Goal: Communication & Community: Participate in discussion

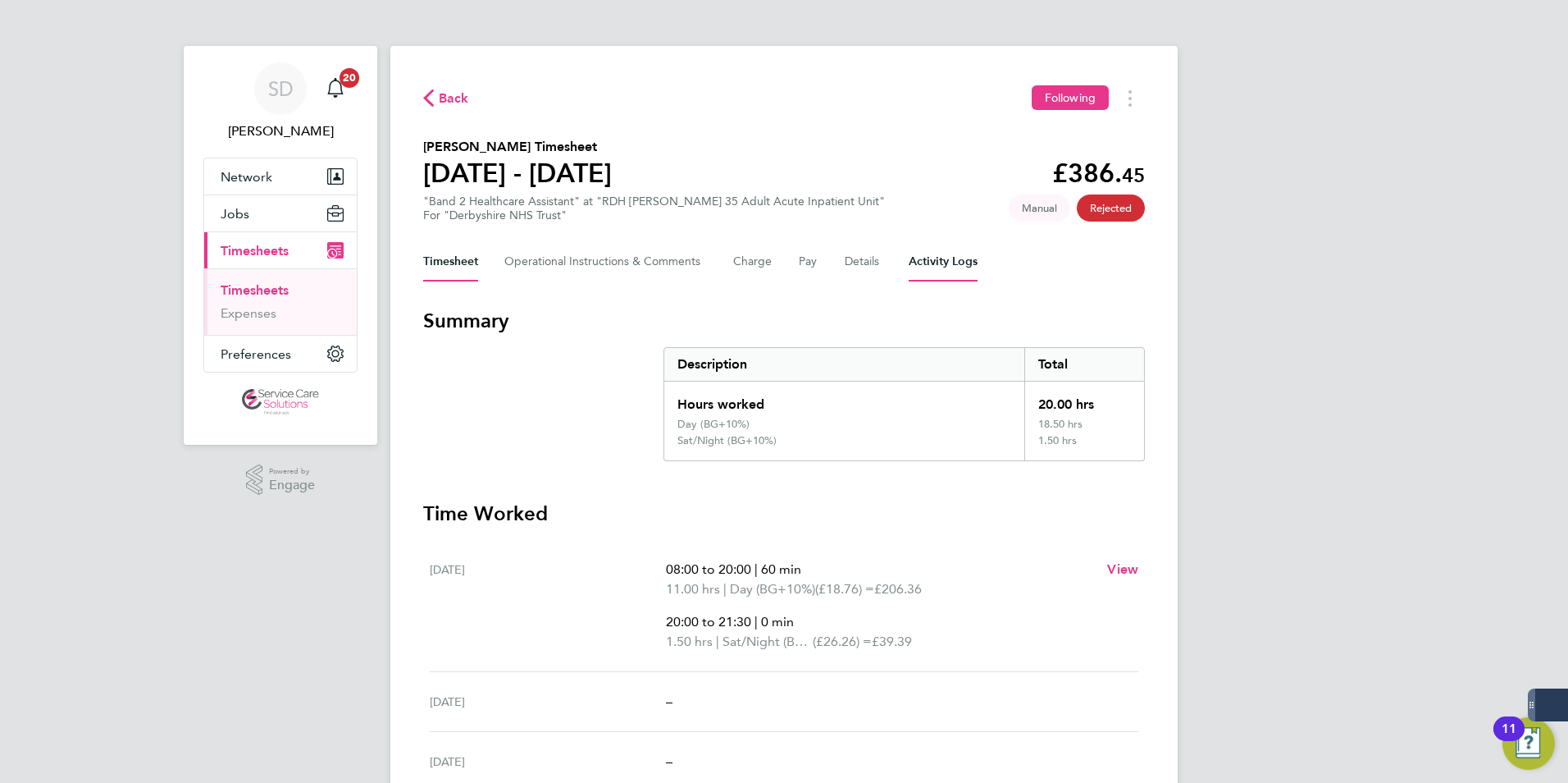
click at [962, 263] on Logs-tab "Activity Logs" at bounding box center [943, 261] width 69 height 39
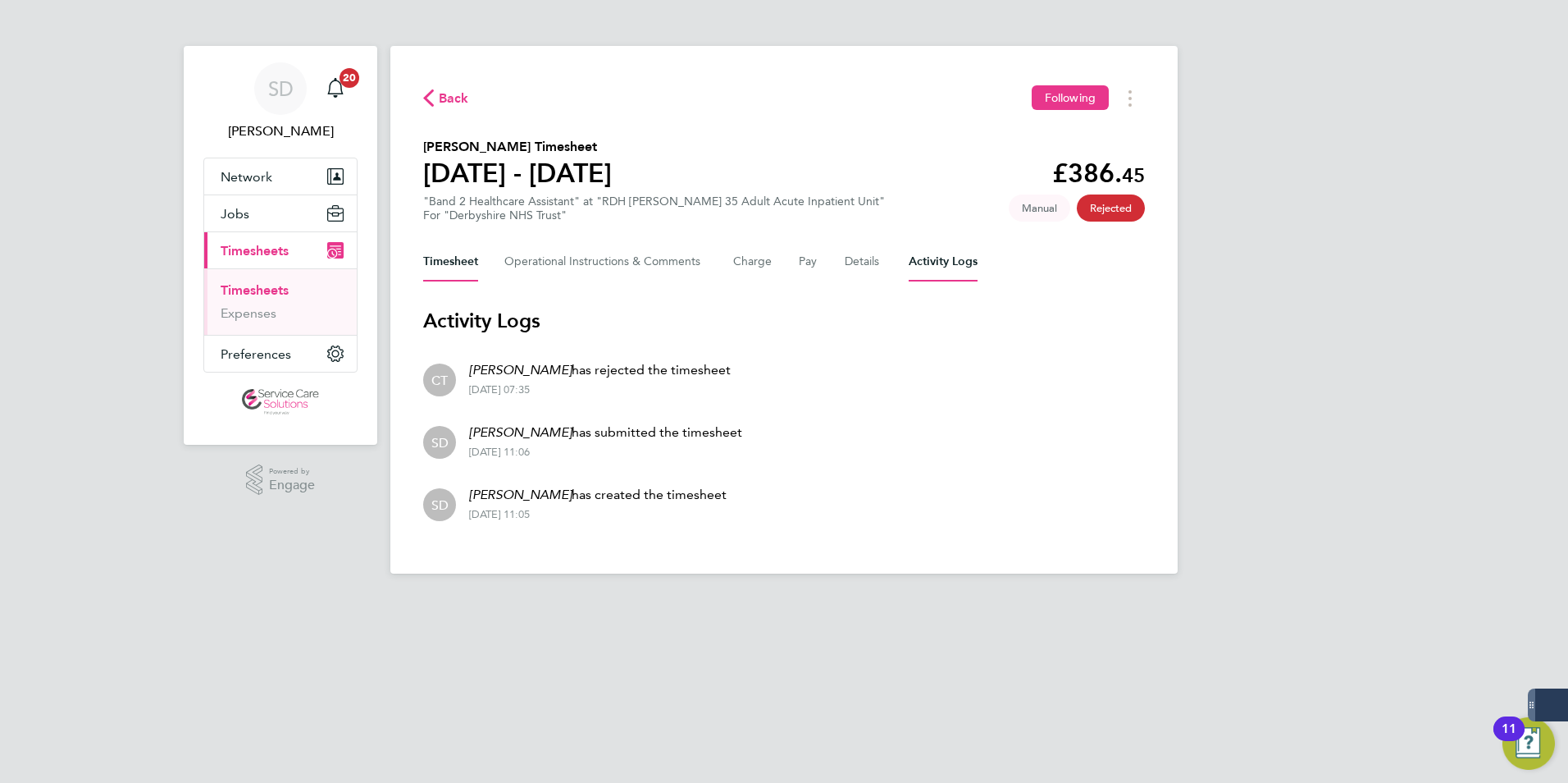
click at [441, 257] on button "Timesheet" at bounding box center [451, 261] width 55 height 39
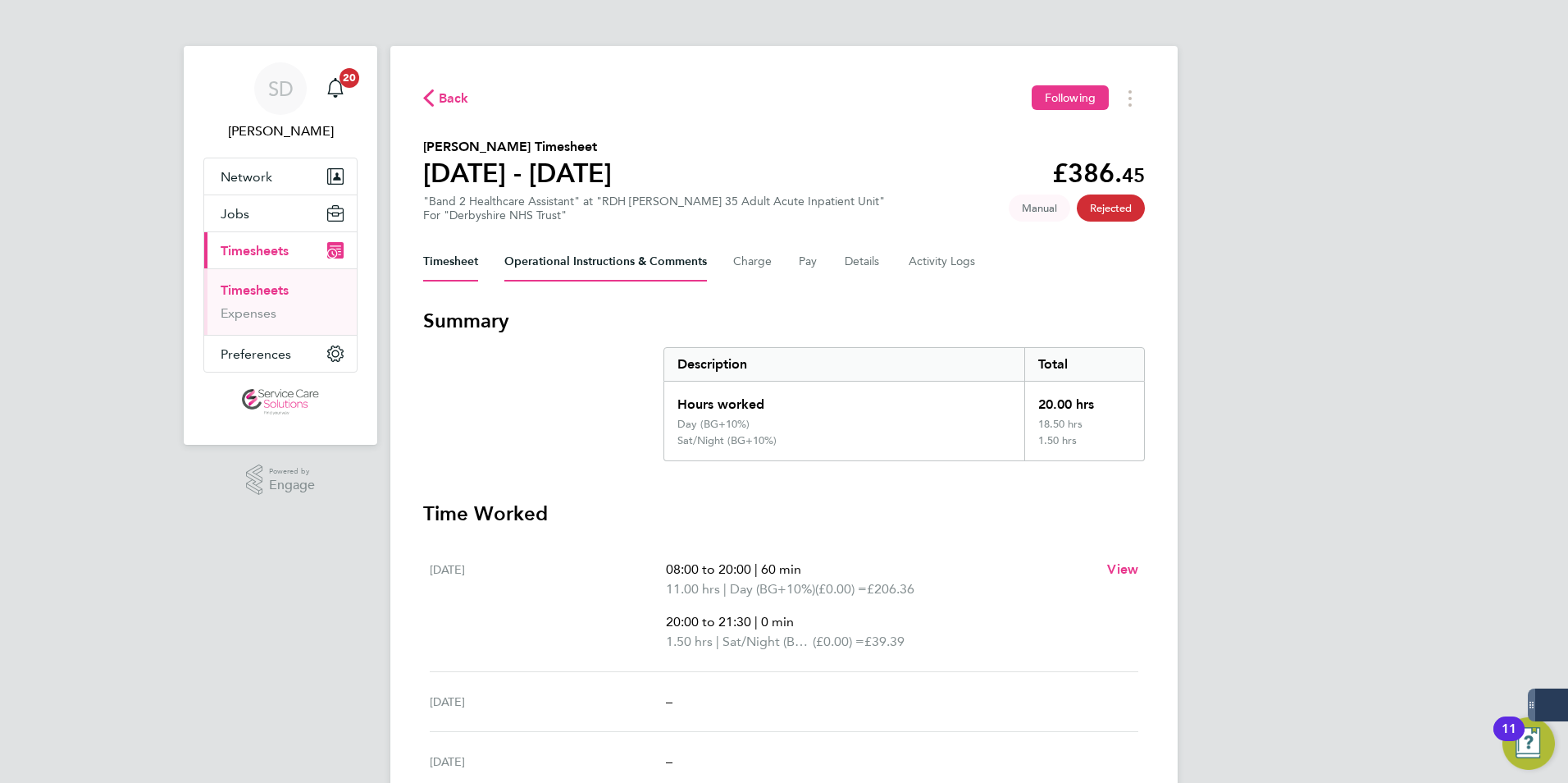
click at [627, 258] on Comments-tab "Operational Instructions & Comments" at bounding box center [606, 261] width 202 height 39
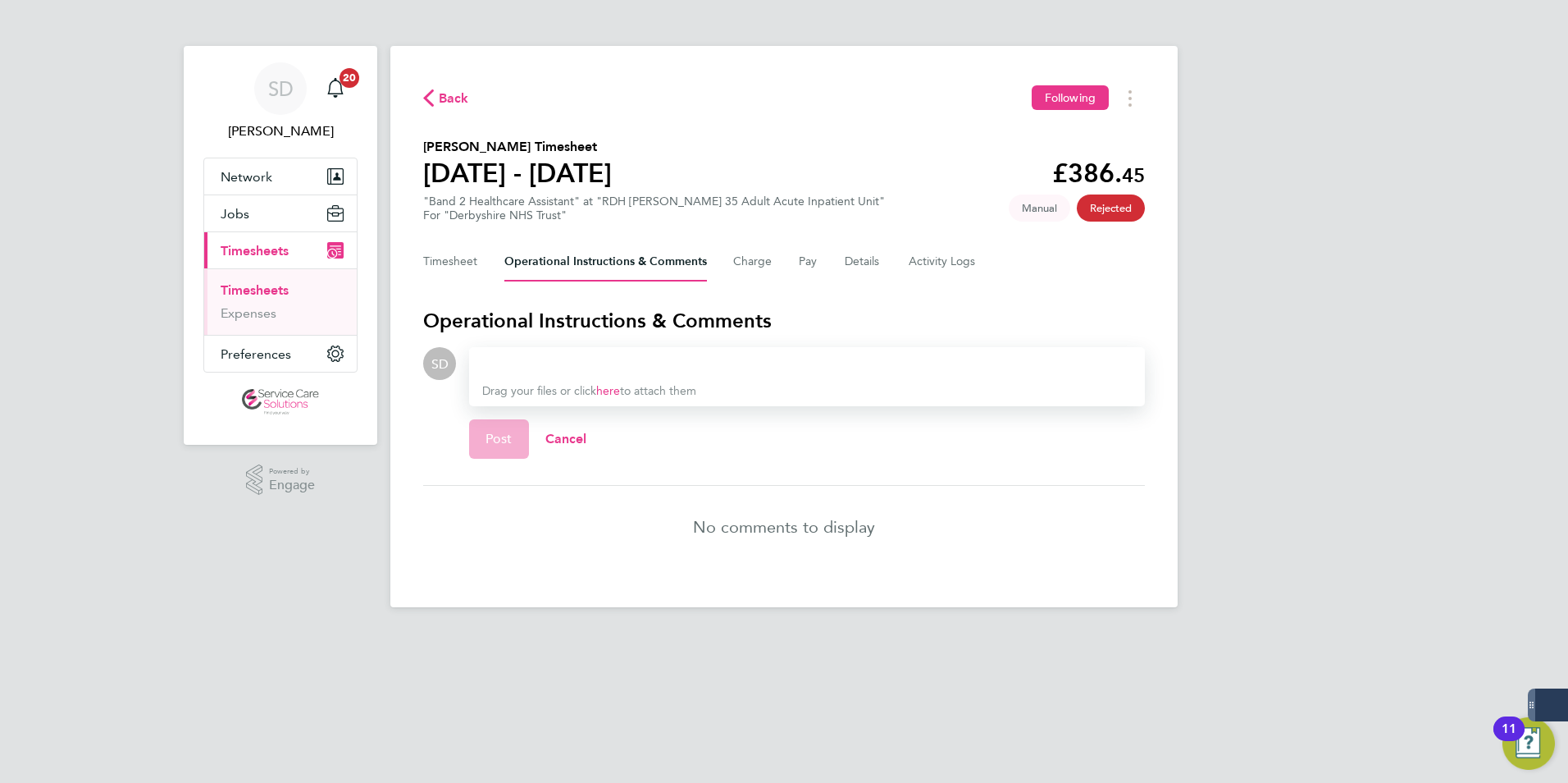
click at [584, 361] on div at bounding box center [807, 363] width 649 height 20
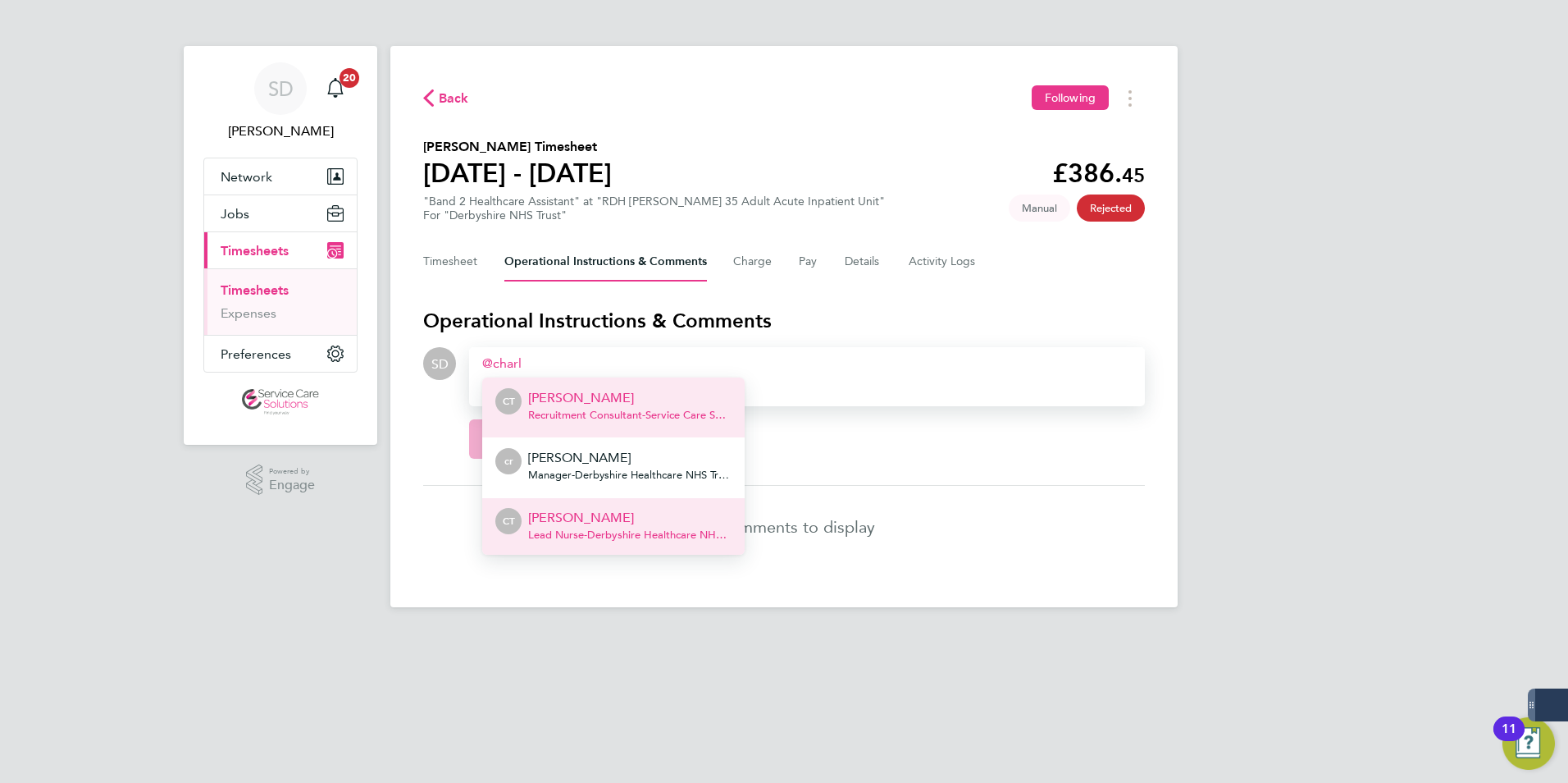
drag, startPoint x: 617, startPoint y: 522, endPoint x: 625, endPoint y: 429, distance: 93.3
click at [617, 519] on p "[PERSON_NAME]" at bounding box center [629, 518] width 203 height 20
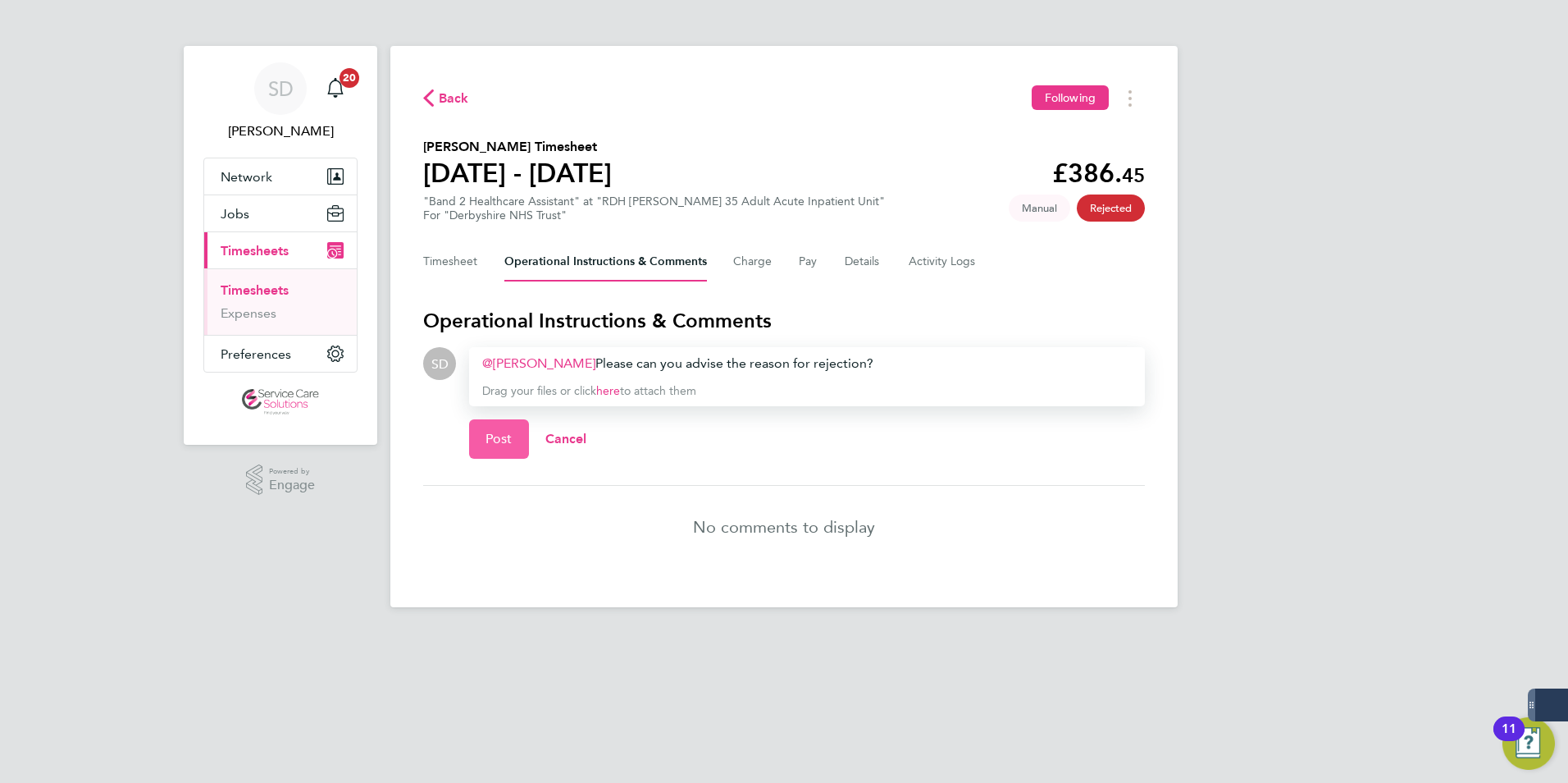
click at [488, 451] on button "Post" at bounding box center [499, 438] width 60 height 39
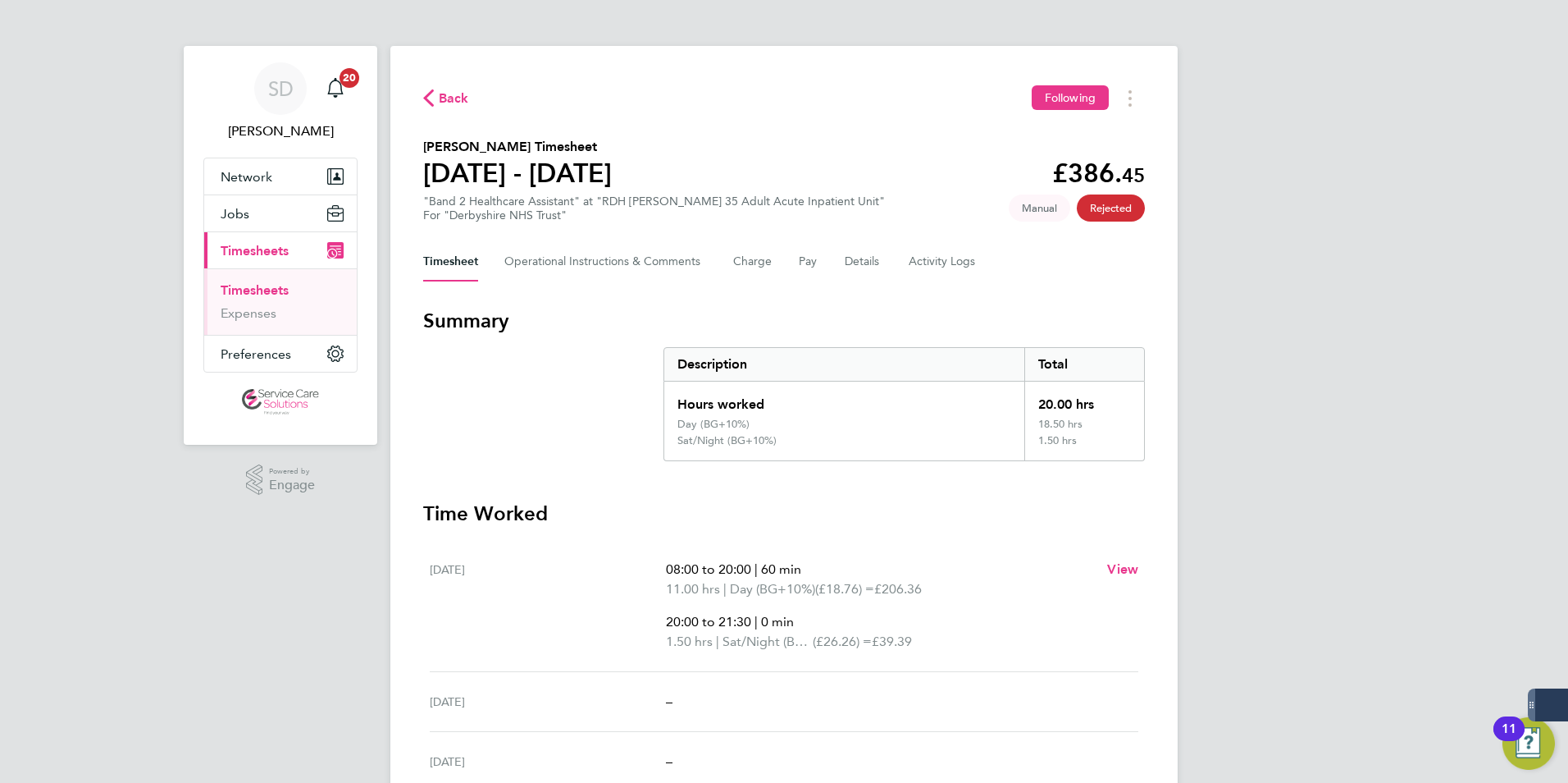
click at [1469, 490] on div "SD Samantha Dix Notifications 20 Applications: Network Businesses Sites Workers…" at bounding box center [784, 559] width 1568 height 1117
click at [874, 489] on section "Summary Description Total Hours worked 20.00 hrs Day (BG+10%) 18.50 hrs Sat/Nig…" at bounding box center [784, 679] width 722 height 744
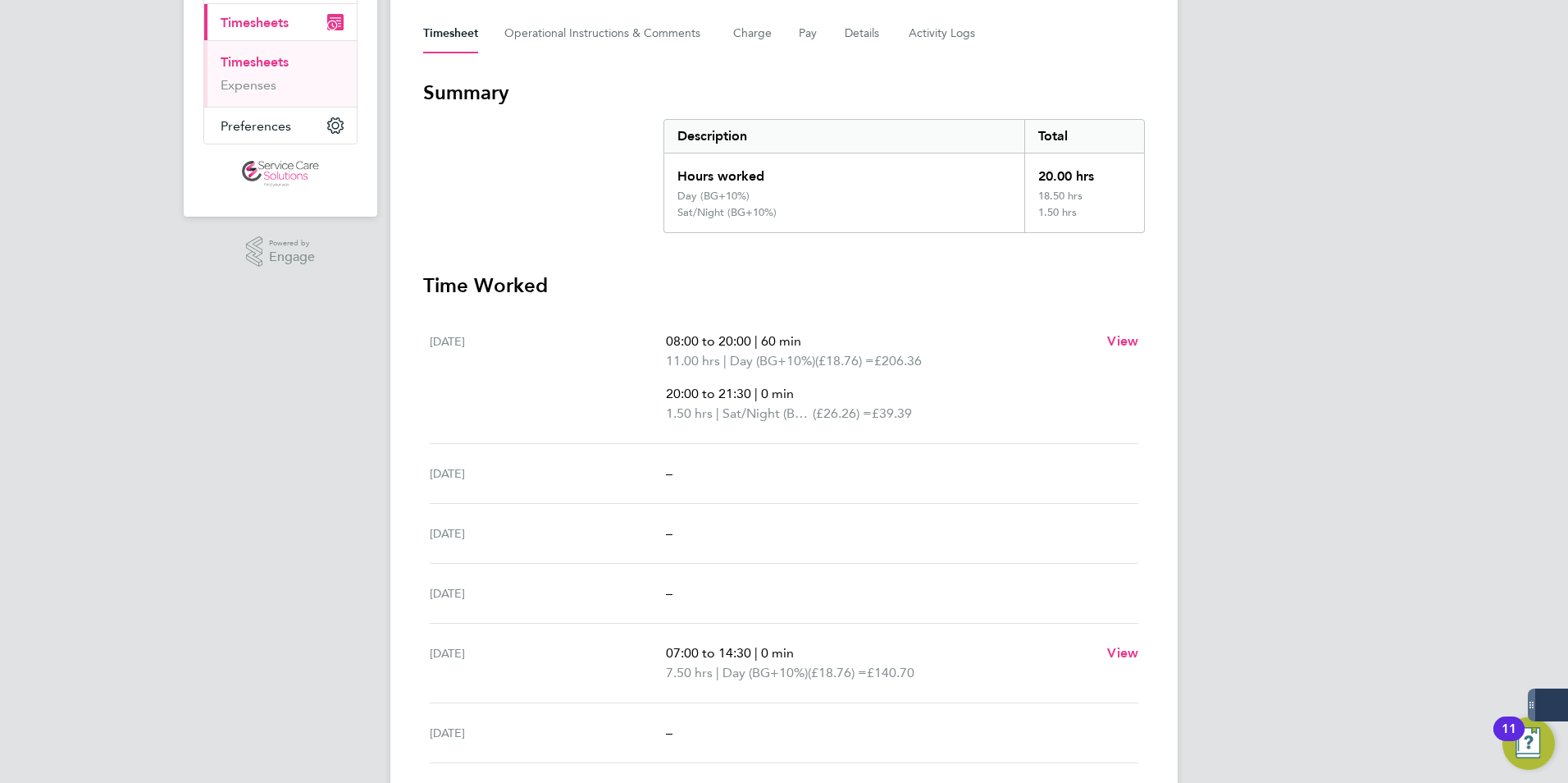
scroll to position [329, 0]
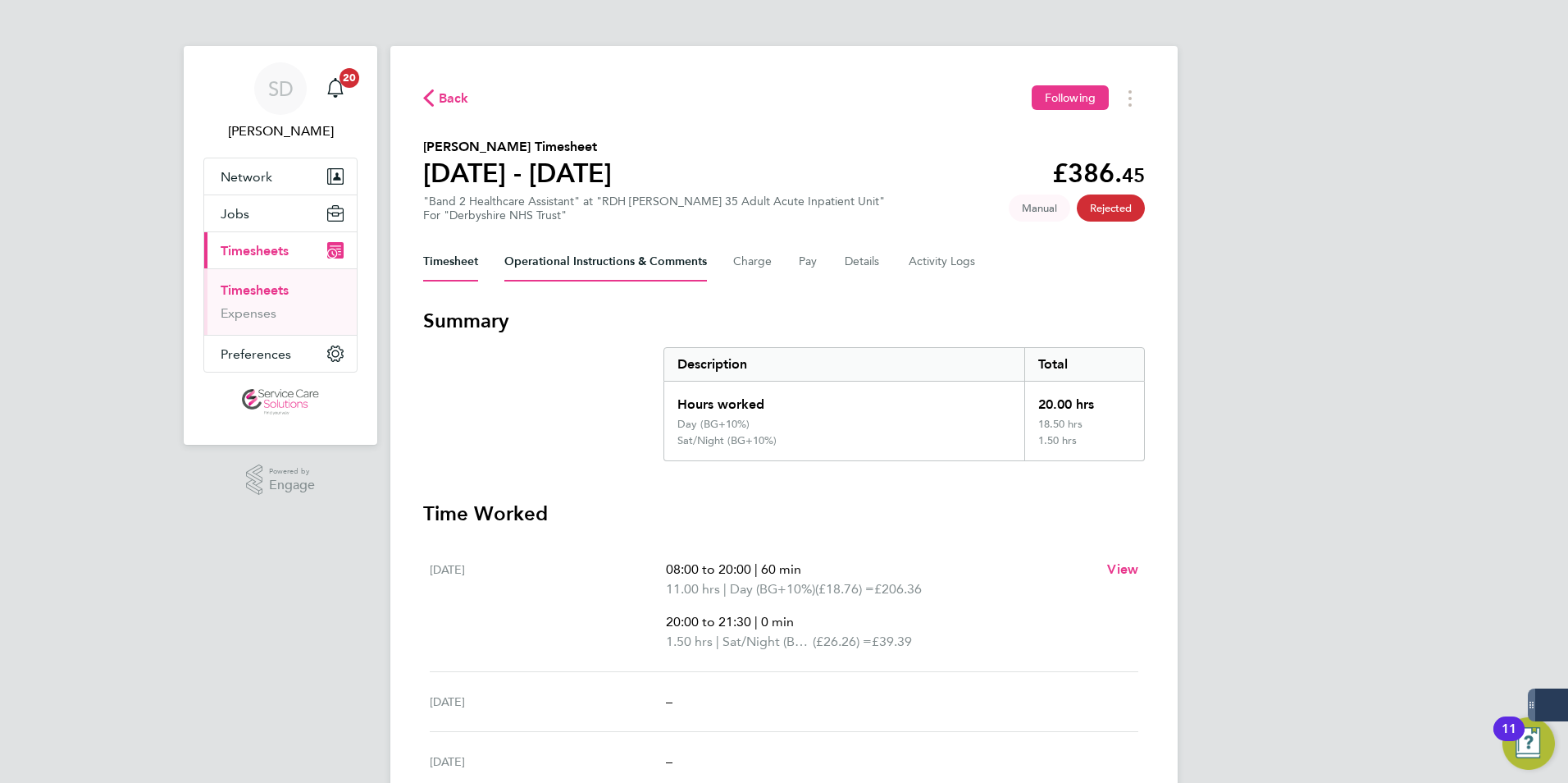
click at [636, 259] on Comments-tab "Operational Instructions & Comments" at bounding box center [606, 261] width 202 height 39
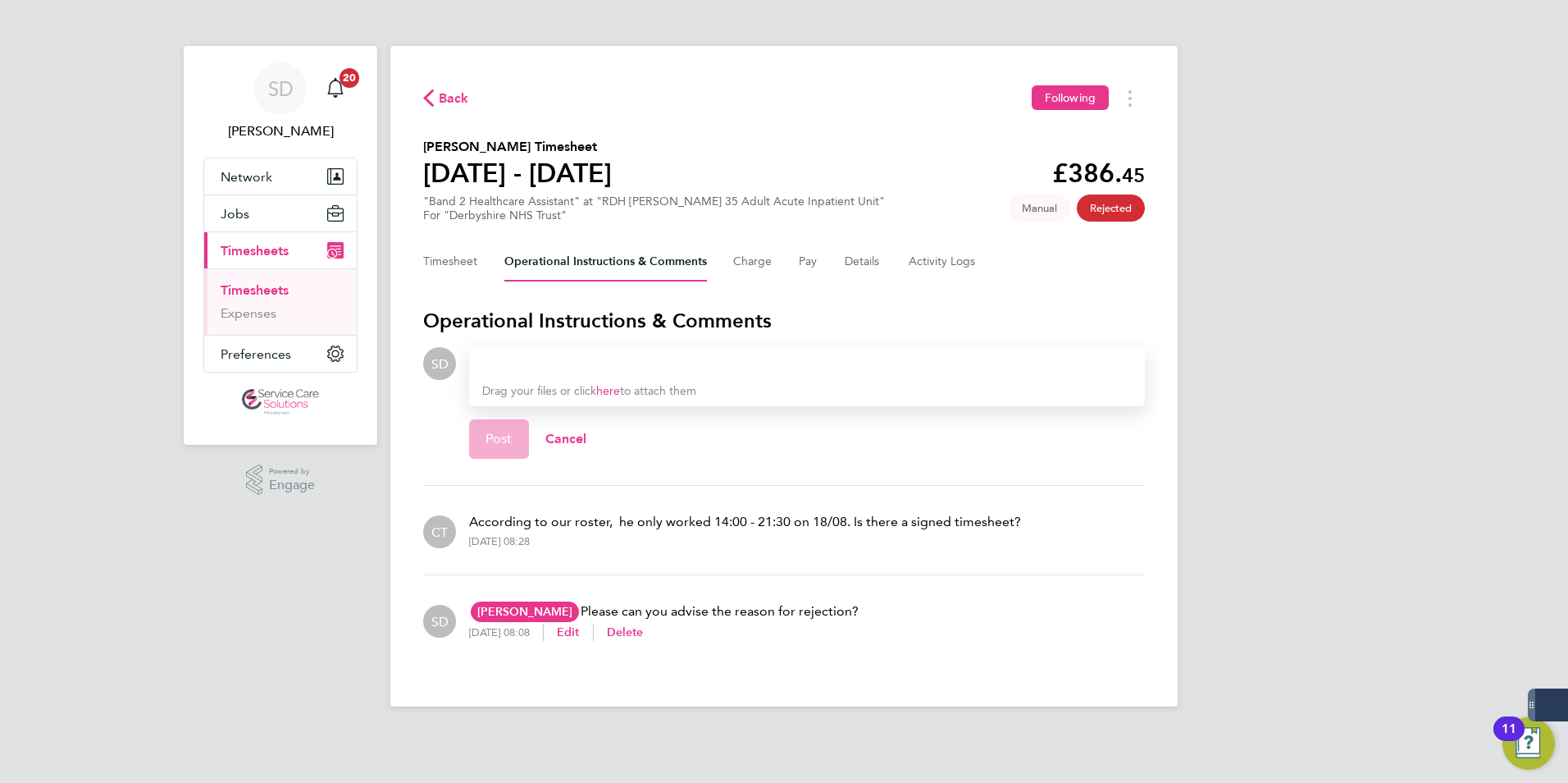
click at [606, 352] on div "Drag your files or click here to attach them" at bounding box center [806, 376] width 676 height 59
click at [587, 360] on div at bounding box center [807, 363] width 649 height 20
click at [581, 349] on div "Drag your files or click here to attach them" at bounding box center [806, 376] width 676 height 59
click at [565, 360] on div at bounding box center [807, 363] width 649 height 20
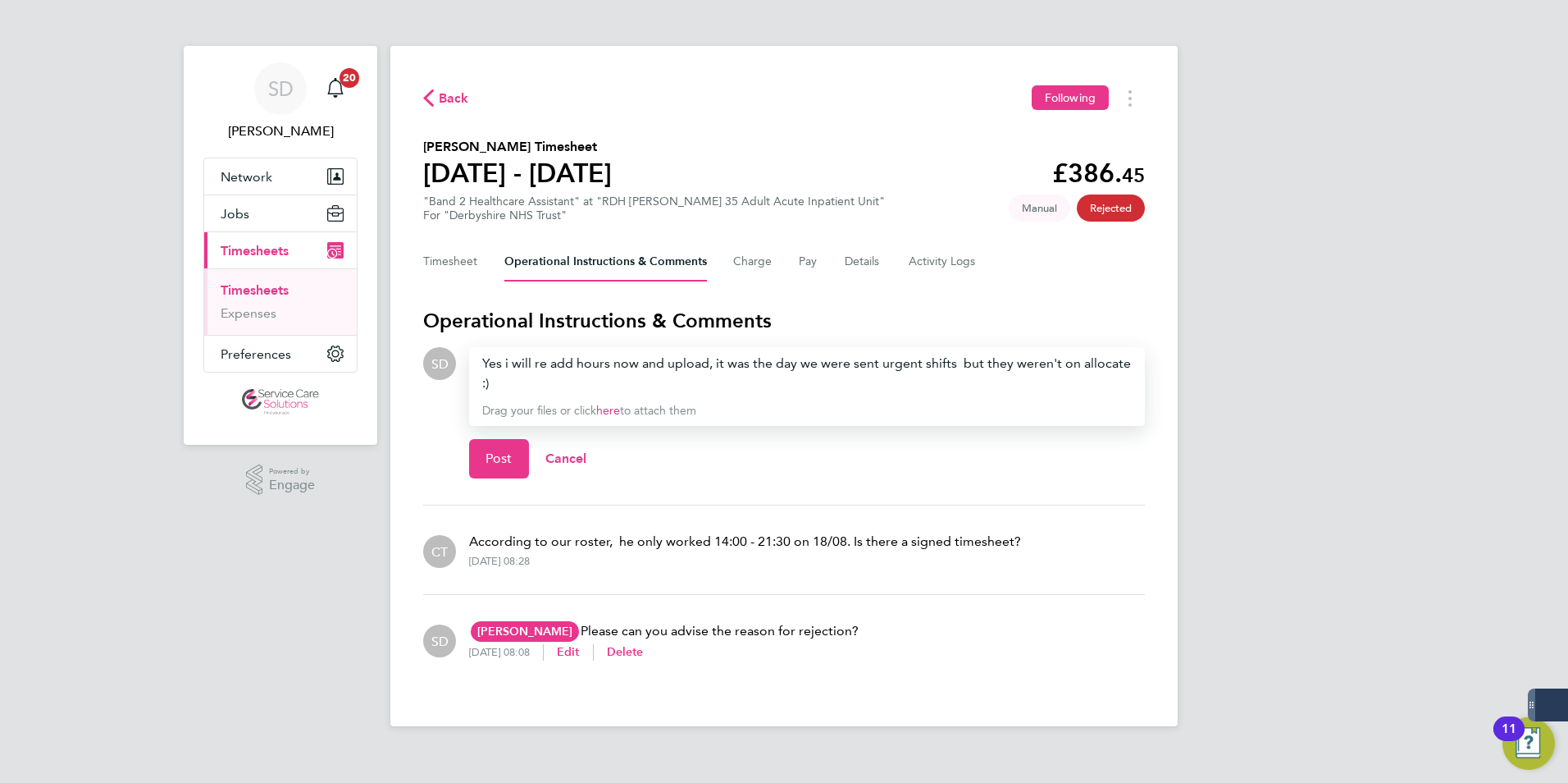
click at [1127, 364] on div "Yes i will re add hours now and upload, it was the day we were sent urgent shif…" at bounding box center [807, 372] width 649 height 39
click at [760, 385] on div "Yes i will re add hours now and upload, it was the day we were sent urgent shif…" at bounding box center [807, 372] width 649 height 39
click at [514, 465] on button "Post" at bounding box center [499, 458] width 60 height 39
